Goal: Transaction & Acquisition: Purchase product/service

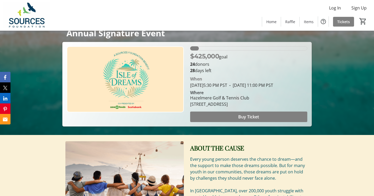
scroll to position [54, 0]
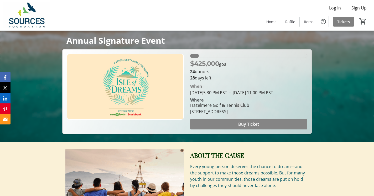
click at [219, 122] on span at bounding box center [248, 124] width 117 height 13
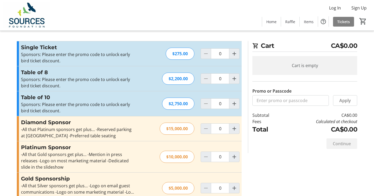
scroll to position [3, 0]
click at [234, 54] on mat-icon "Increment by one" at bounding box center [234, 53] width 6 height 6
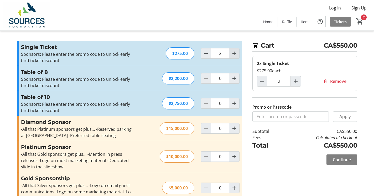
click at [234, 54] on mat-icon "Increment by one" at bounding box center [234, 53] width 6 height 6
type input "4"
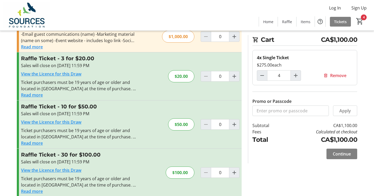
scroll to position [217, 0]
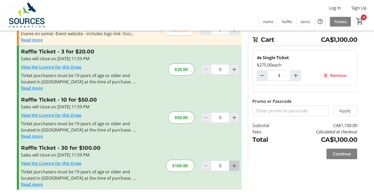
click at [229, 166] on span "Increment by one" at bounding box center [234, 165] width 10 height 10
type input "1"
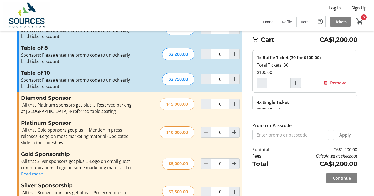
scroll to position [0, 0]
